Goal: Task Accomplishment & Management: Use online tool/utility

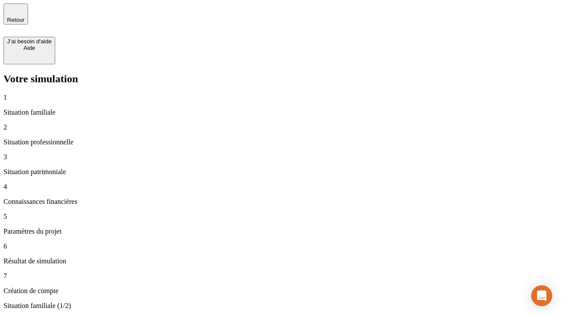
type input "70 000"
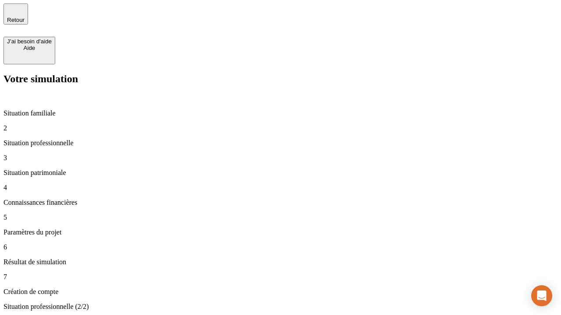
type input "1 000"
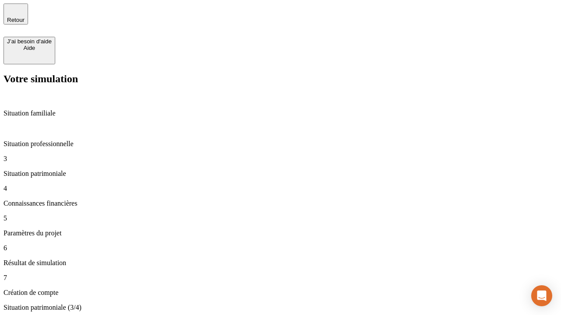
type input "800"
type input "6"
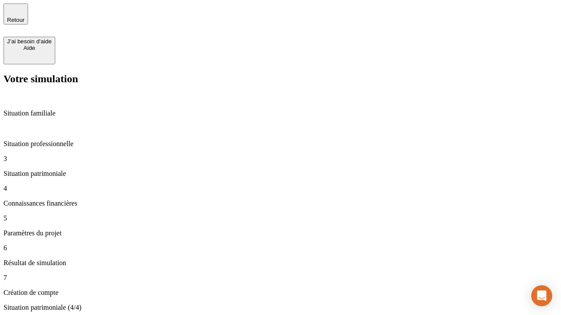
type input "400"
type input "3"
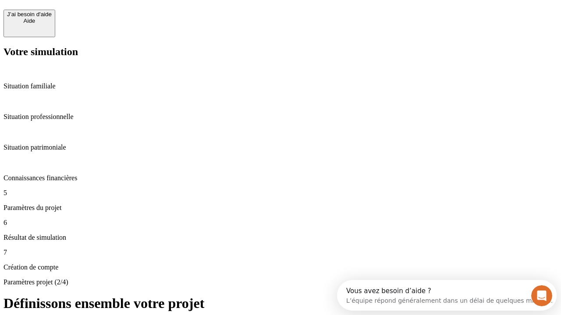
scroll to position [8, 0]
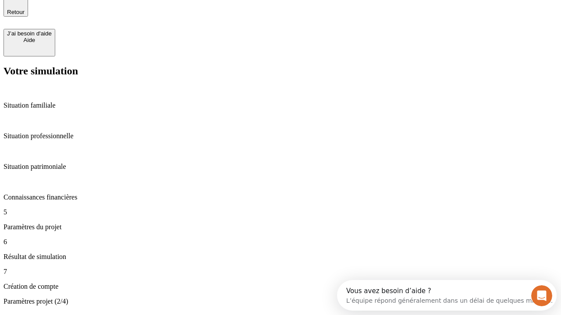
type input "35"
type input "500"
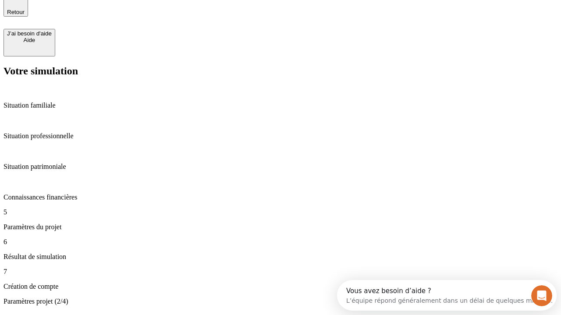
type input "640"
